Goal: Navigation & Orientation: Find specific page/section

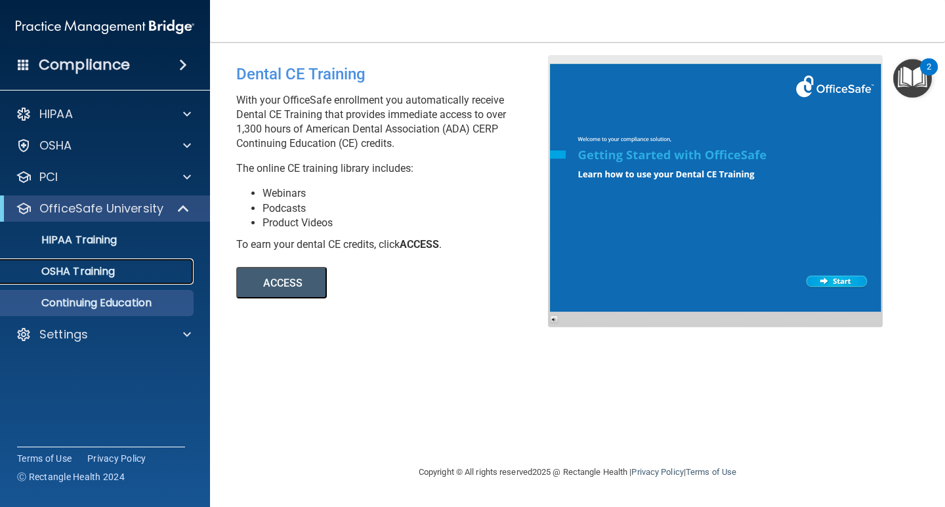
click at [109, 272] on p "OSHA Training" at bounding box center [62, 271] width 106 height 13
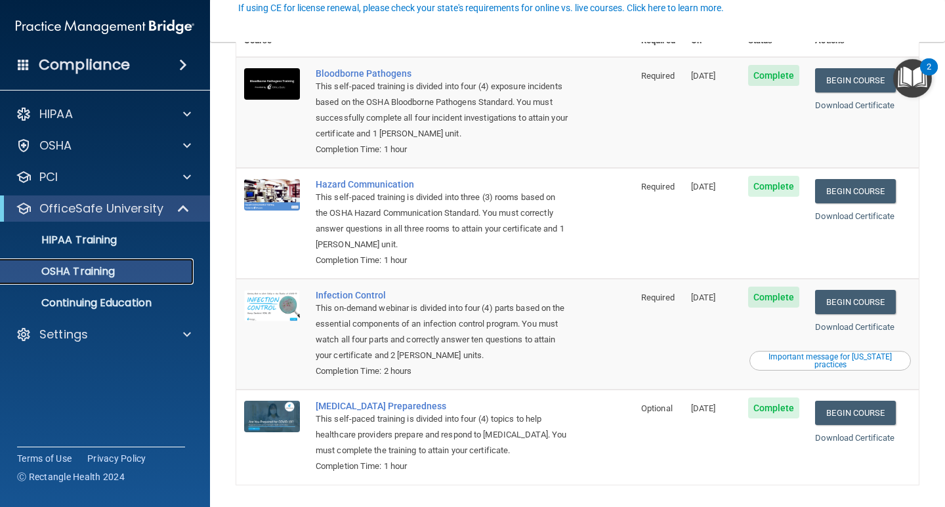
scroll to position [139, 0]
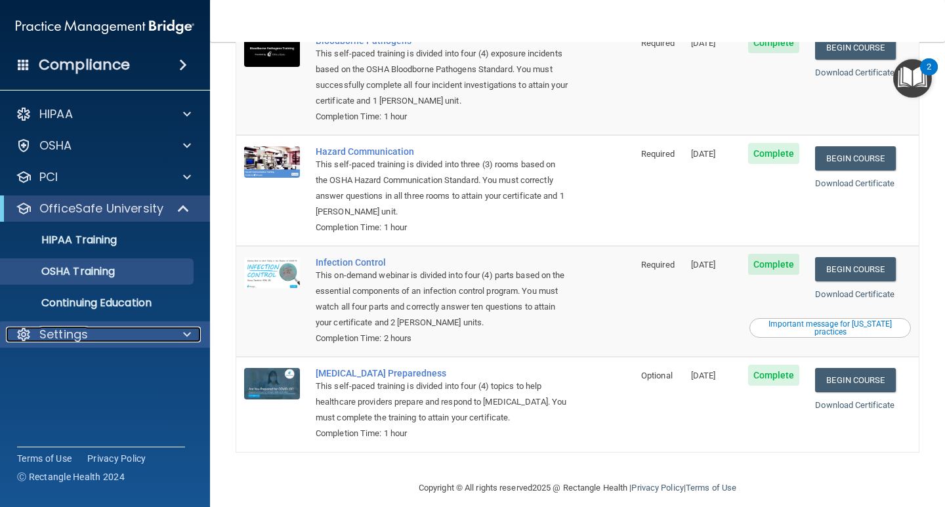
click at [191, 333] on div at bounding box center [185, 335] width 33 height 16
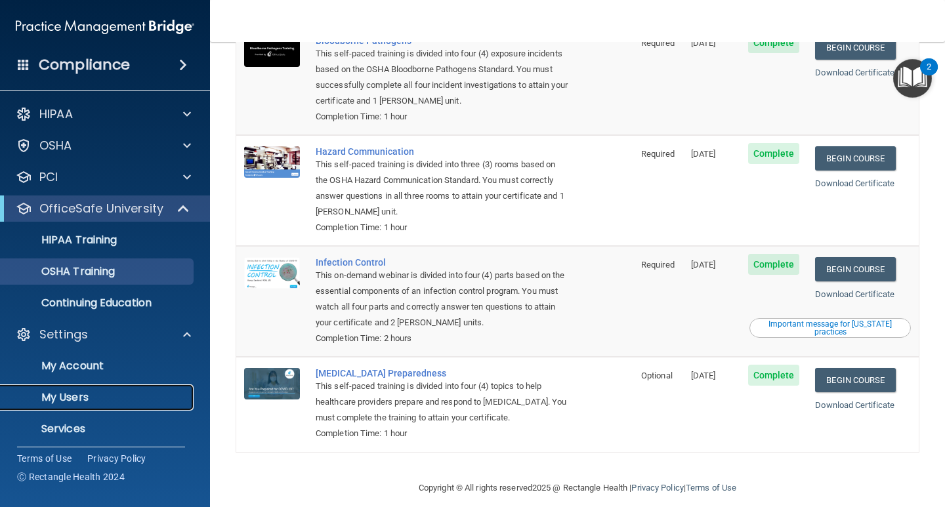
click at [74, 387] on link "My Users" at bounding box center [90, 398] width 207 height 26
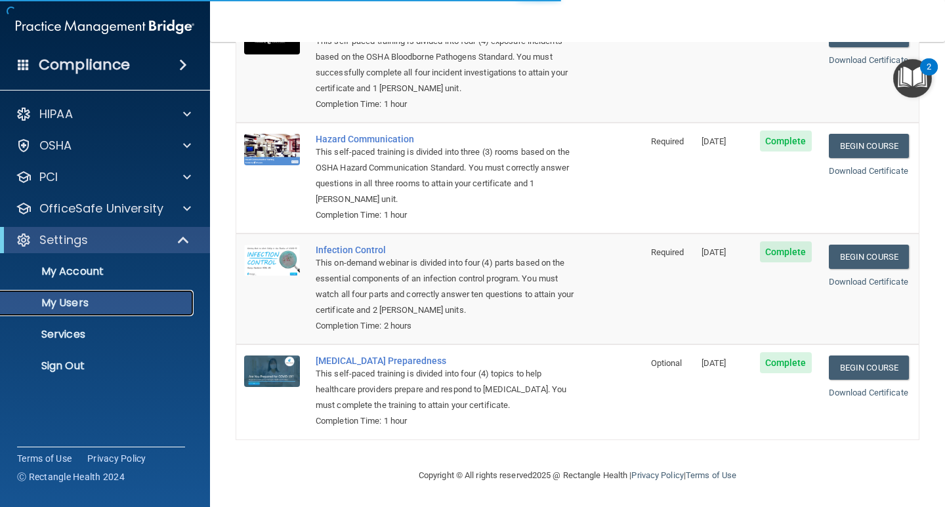
scroll to position [269, 0]
select select "20"
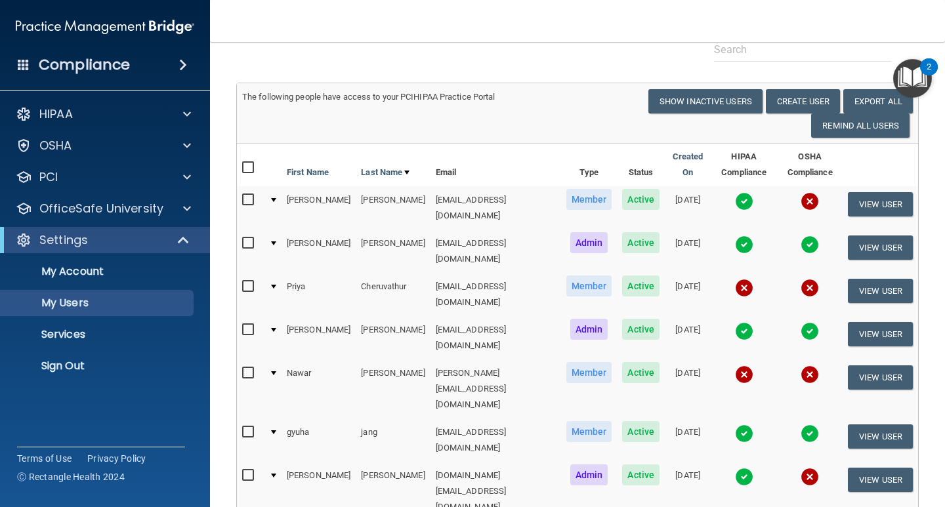
scroll to position [0, 0]
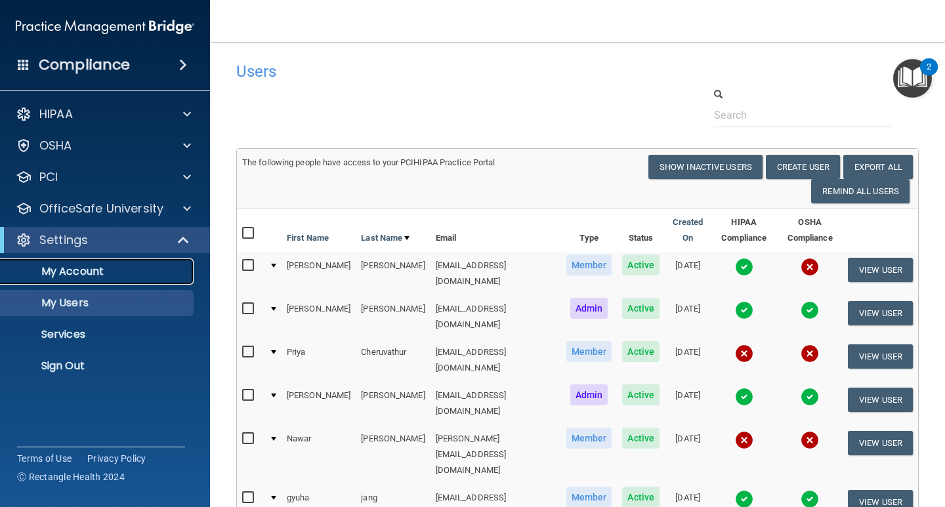
click at [85, 270] on p "My Account" at bounding box center [98, 271] width 179 height 13
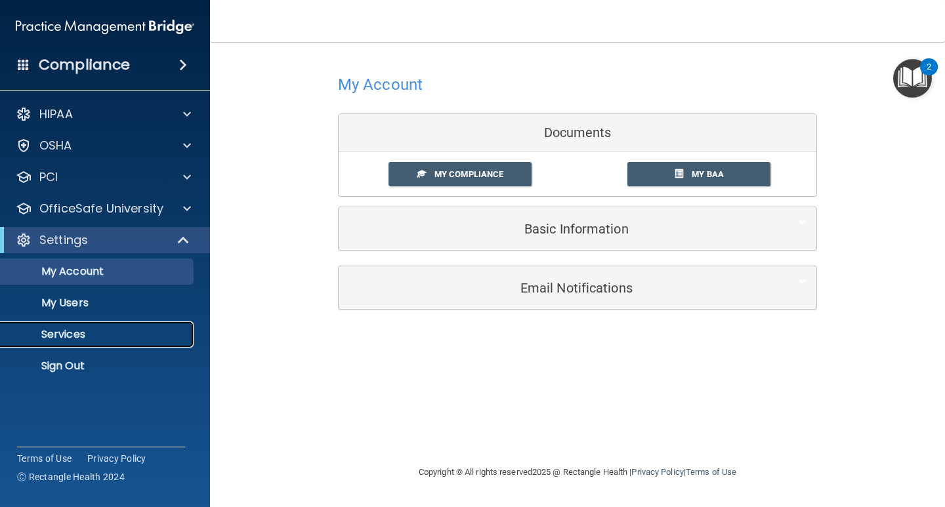
click at [76, 331] on p "Services" at bounding box center [98, 334] width 179 height 13
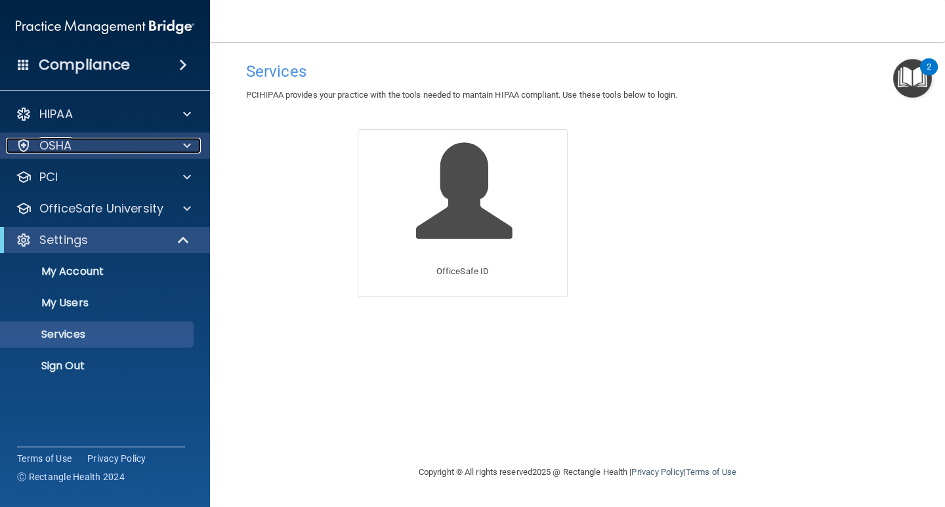
click at [193, 144] on div at bounding box center [185, 146] width 33 height 16
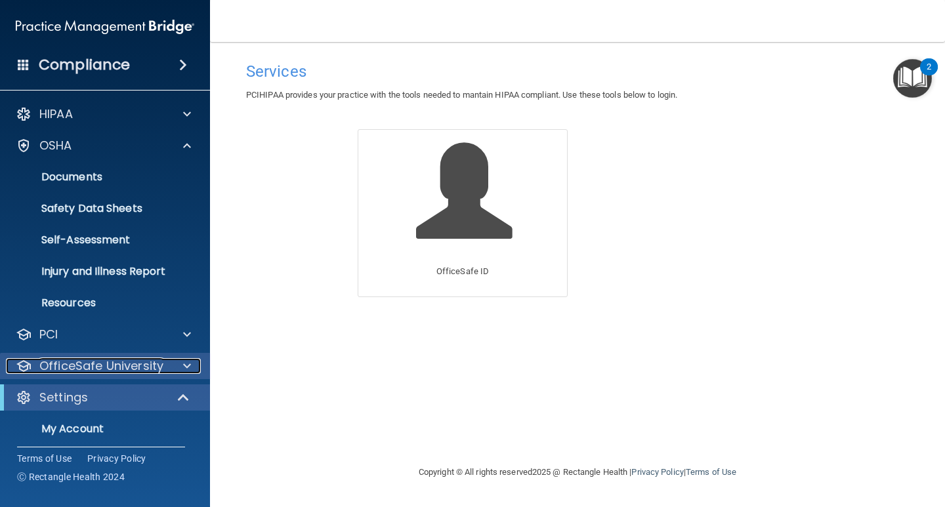
click at [193, 365] on div at bounding box center [185, 366] width 33 height 16
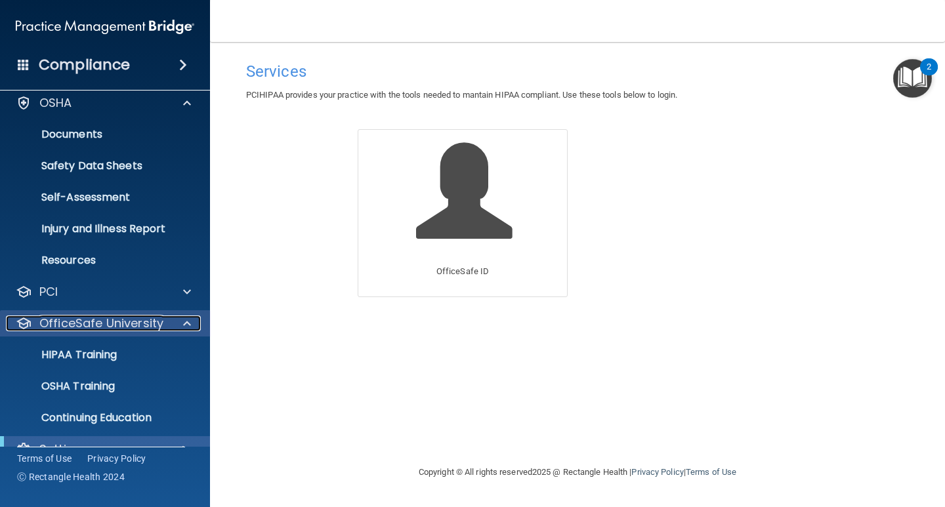
scroll to position [66, 0]
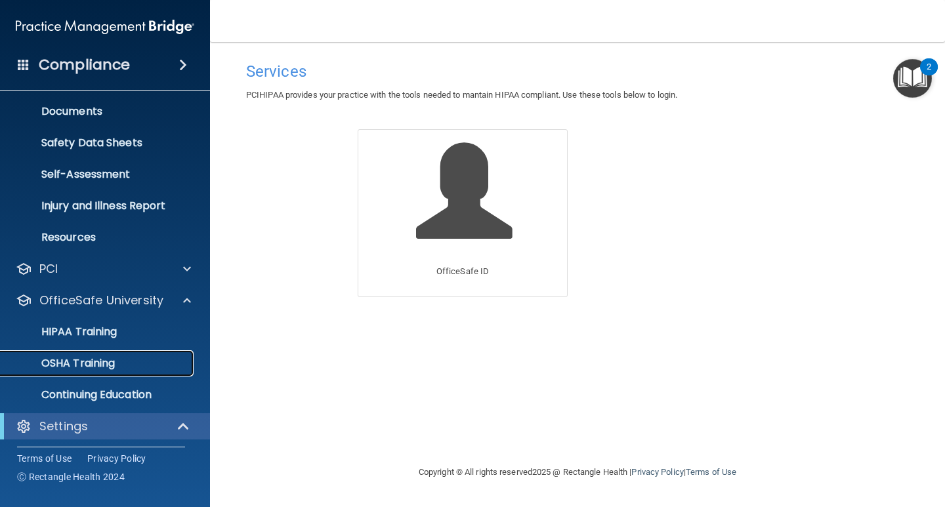
click at [75, 358] on p "OSHA Training" at bounding box center [62, 363] width 106 height 13
